Goal: Information Seeking & Learning: Learn about a topic

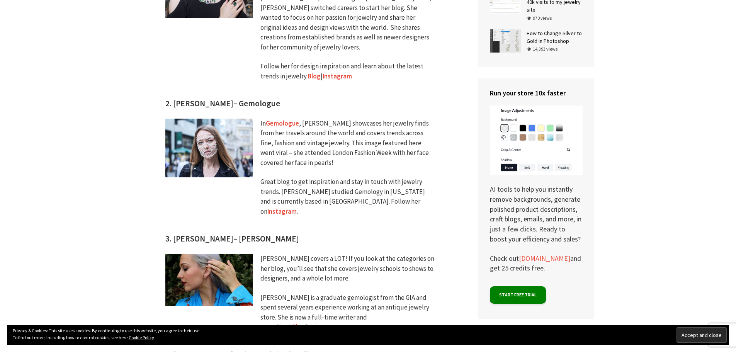
scroll to position [1005, 0]
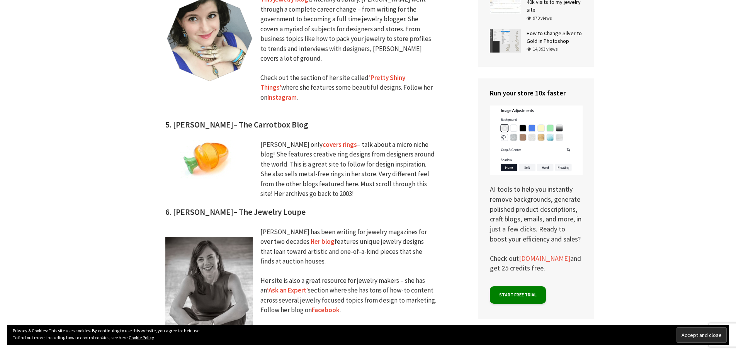
drag, startPoint x: 239, startPoint y: 84, endPoint x: 312, endPoint y: 84, distance: 73.1
click at [312, 84] on h3 "5. [PERSON_NAME] – The Carrotbox Blog" at bounding box center [304, 63] width 278 height 136
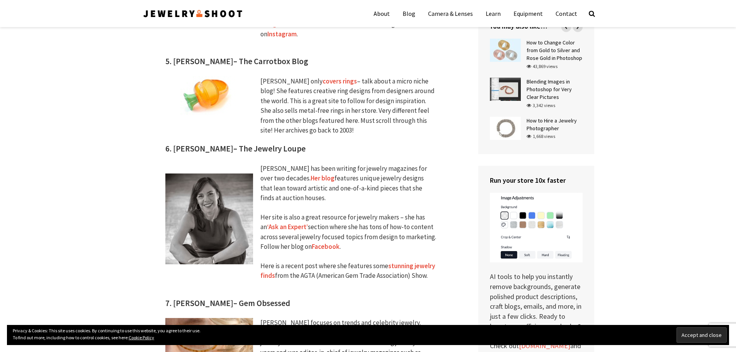
scroll to position [967, 0]
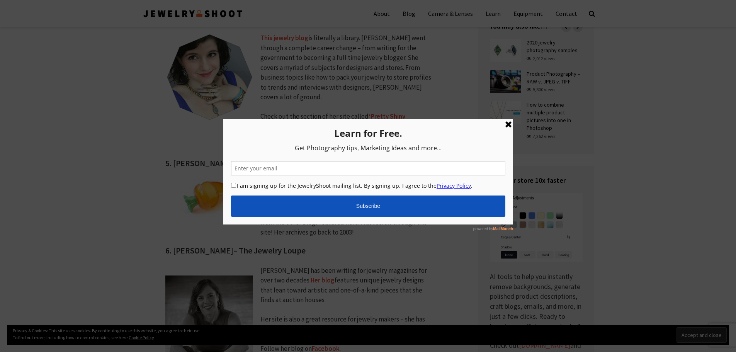
click at [510, 123] on link at bounding box center [508, 124] width 9 height 9
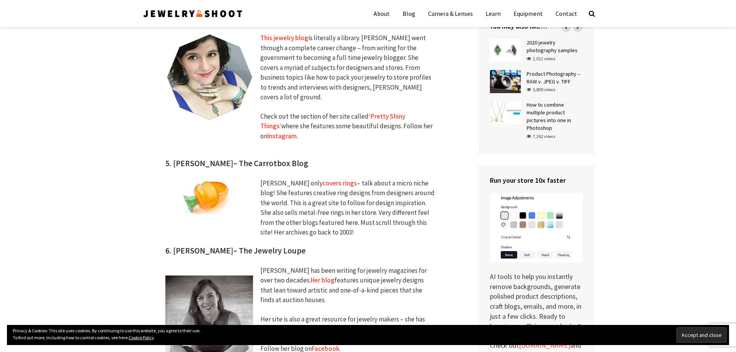
click at [315, 197] on div "[PERSON_NAME] only covers rings – talk about a micro niche blog! She features c…" at bounding box center [349, 208] width 176 height 59
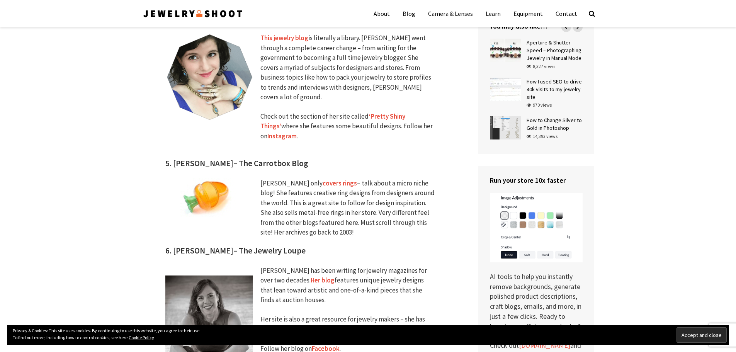
drag, startPoint x: 295, startPoint y: 188, endPoint x: 395, endPoint y: 164, distance: 102.5
click at [395, 179] on div "[PERSON_NAME] only covers rings – talk about a micro niche blog! She features c…" at bounding box center [349, 208] width 176 height 59
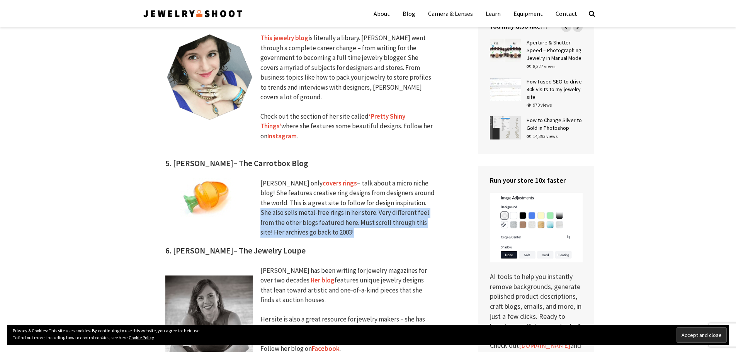
drag, startPoint x: 395, startPoint y: 164, endPoint x: 392, endPoint y: 192, distance: 28.0
click at [392, 192] on div "[PERSON_NAME] only covers rings – talk about a micro niche blog! She features c…" at bounding box center [349, 208] width 176 height 59
click at [387, 191] on div "[PERSON_NAME] only covers rings – talk about a micro niche blog! She features c…" at bounding box center [349, 208] width 176 height 59
